Goal: Task Accomplishment & Management: Manage account settings

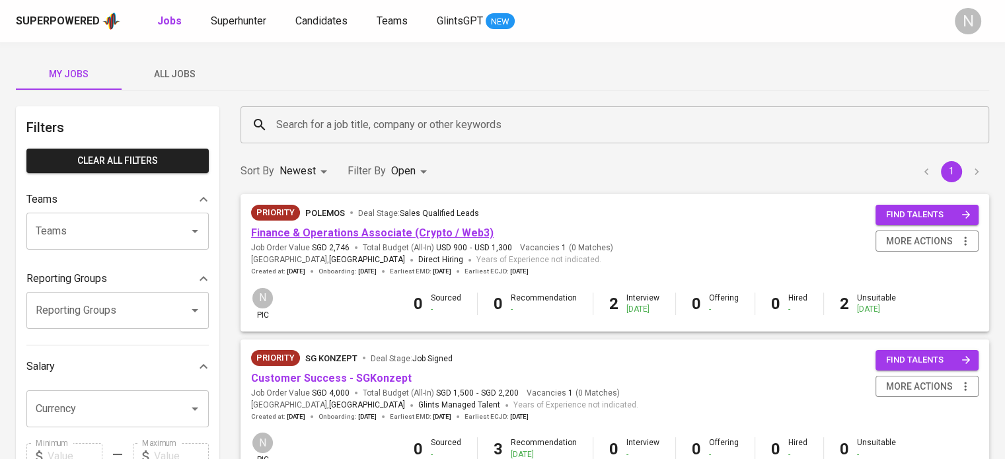
click at [455, 232] on link "Finance & Operations Associate (Crypto / Web3)" at bounding box center [372, 233] width 242 height 13
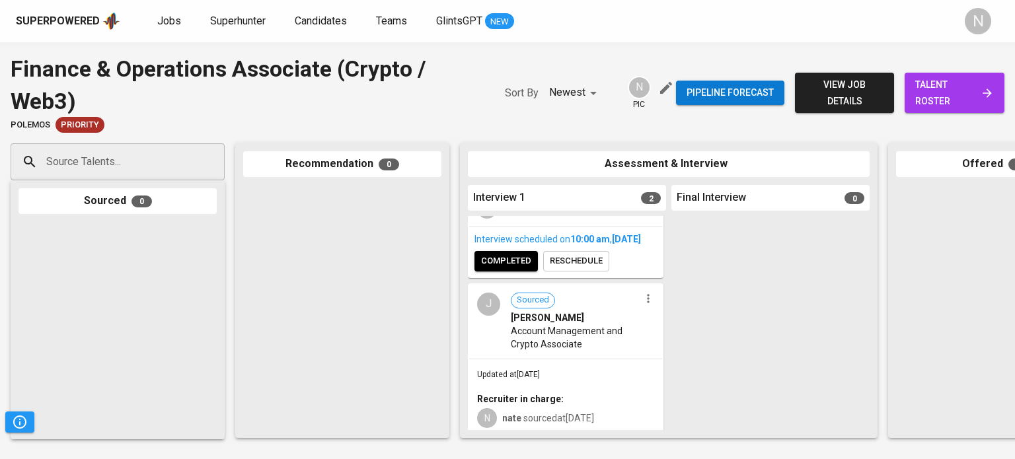
scroll to position [132, 0]
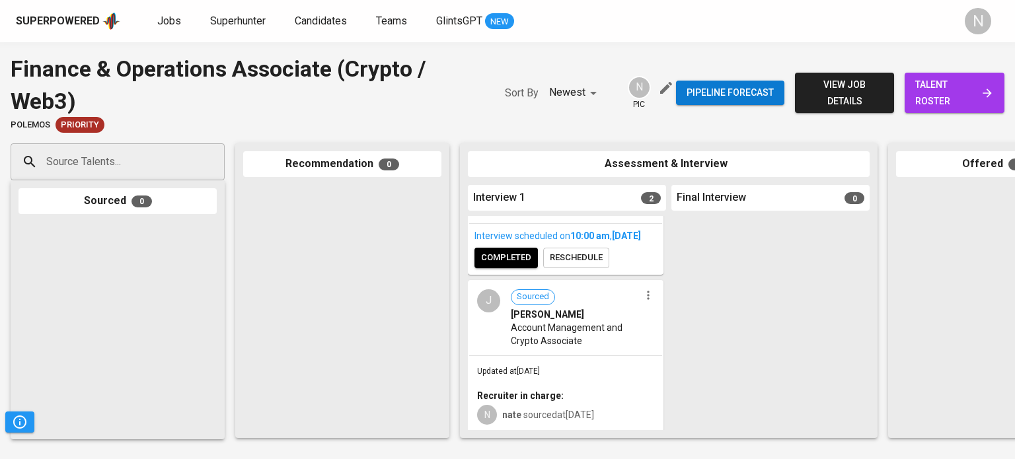
click at [577, 340] on span "Account Management and Crypto Associate" at bounding box center [575, 334] width 129 height 26
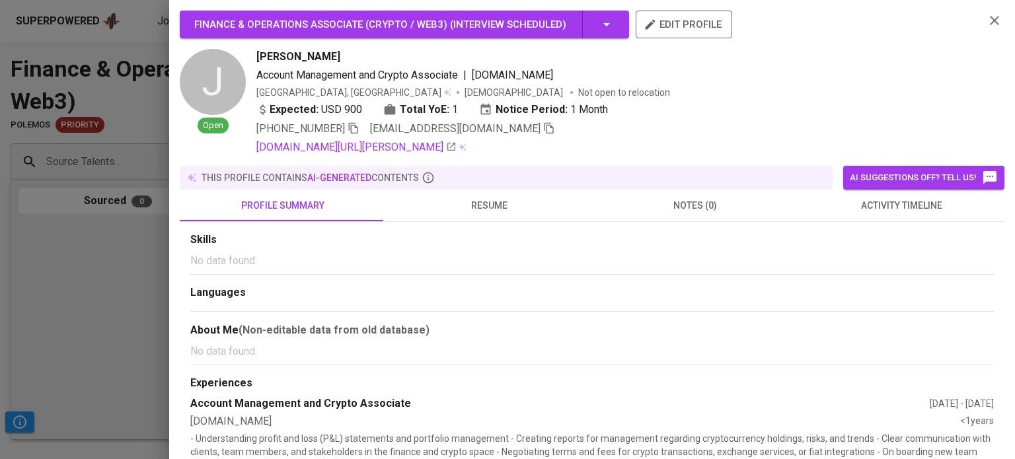
click at [466, 199] on span "resume" at bounding box center [489, 205] width 190 height 17
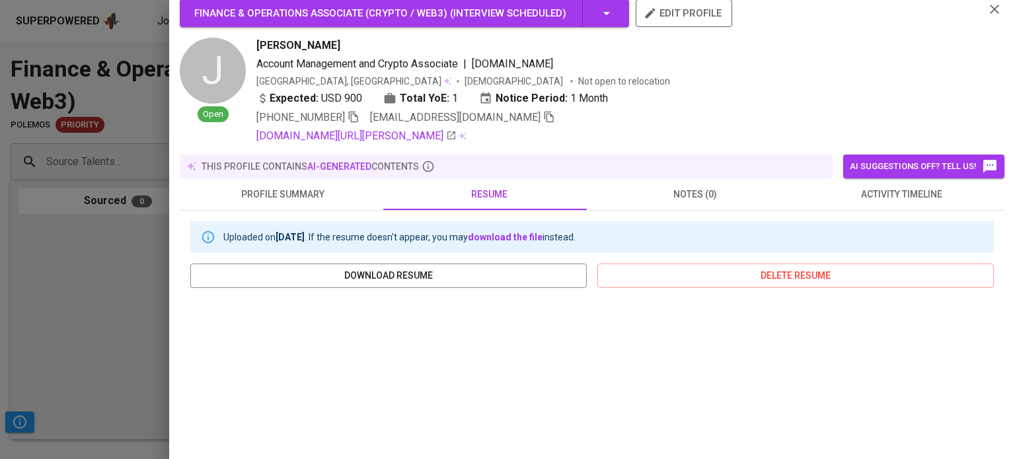
scroll to position [0, 0]
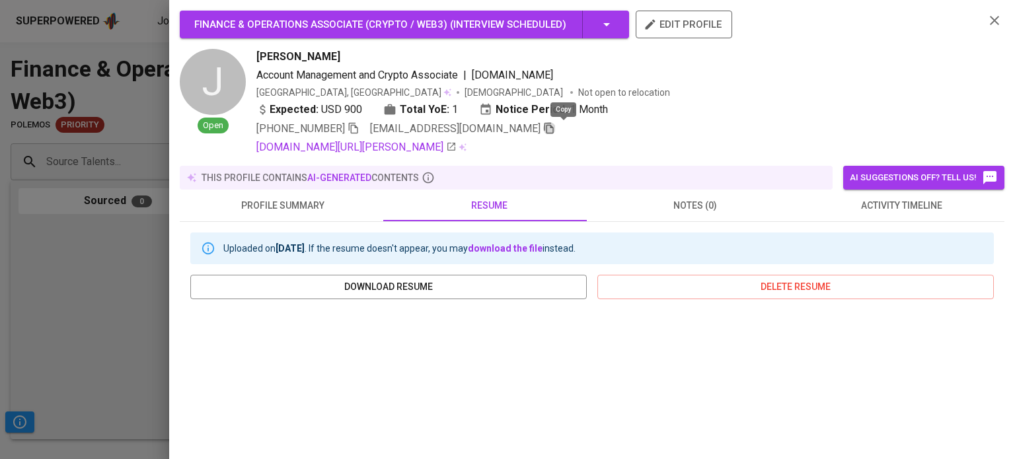
click at [555, 127] on icon "button" at bounding box center [549, 128] width 12 height 12
click at [164, 284] on div at bounding box center [507, 229] width 1015 height 459
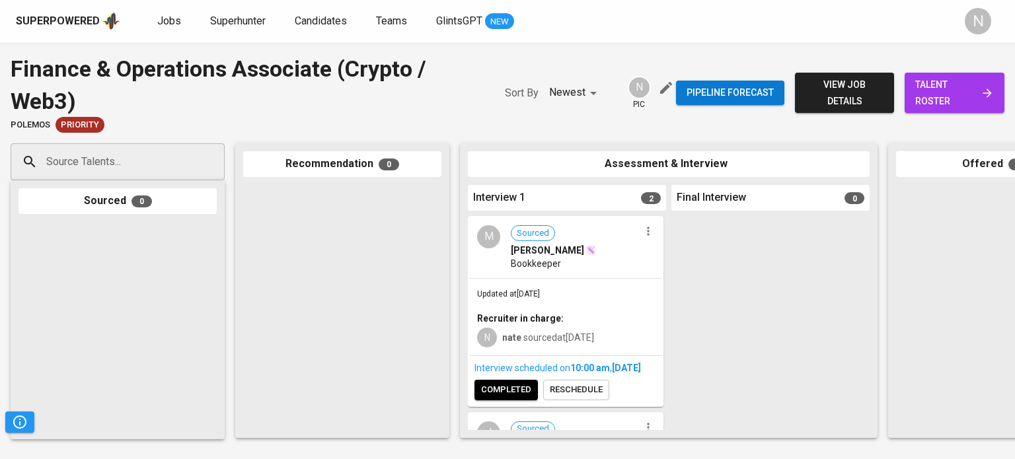
click at [544, 305] on div "Updated at [DATE] Recruiter in charge: N nate sourced at [DATE]" at bounding box center [565, 317] width 193 height 77
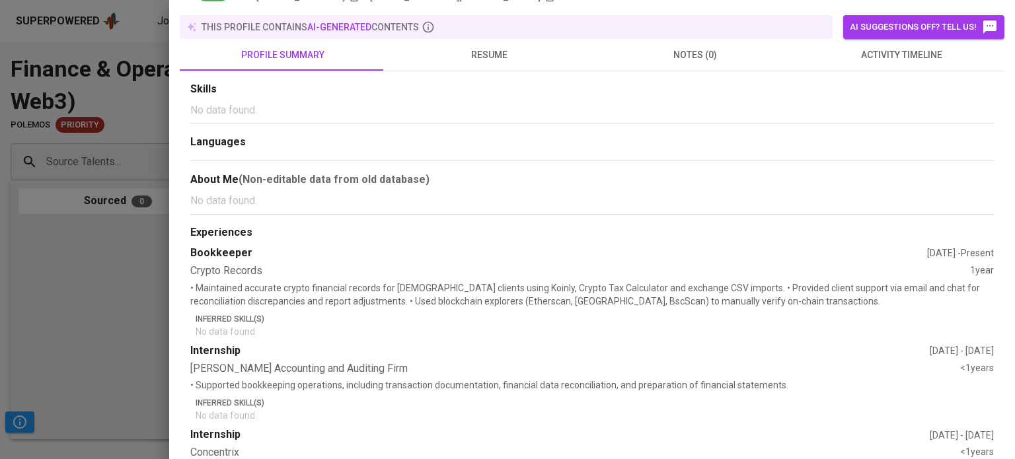
scroll to position [198, 0]
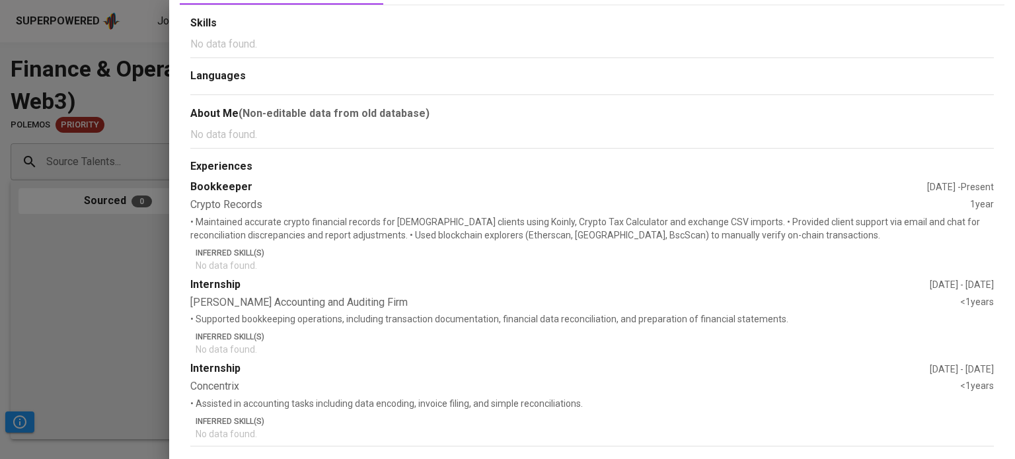
click at [357, 261] on p "No data found." at bounding box center [595, 265] width 798 height 13
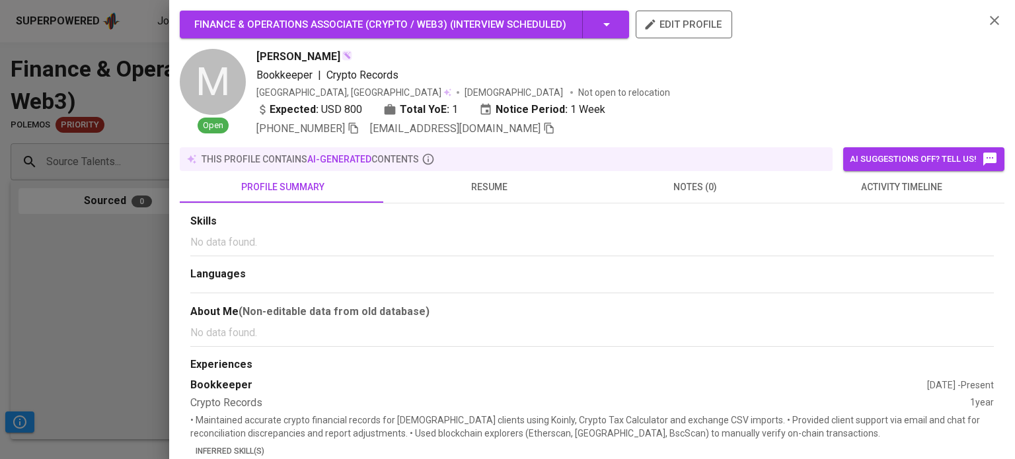
click at [543, 128] on icon "button" at bounding box center [549, 128] width 12 height 12
click at [65, 273] on div at bounding box center [507, 229] width 1015 height 459
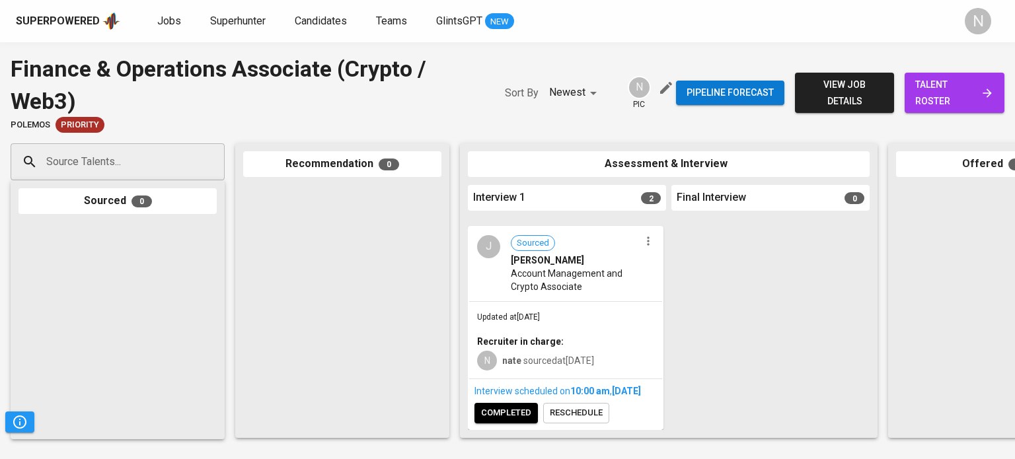
scroll to position [215, 0]
